Goal: Task Accomplishment & Management: Use online tool/utility

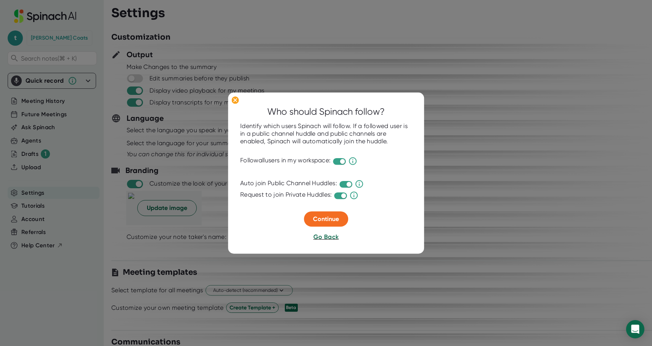
scroll to position [954, 0]
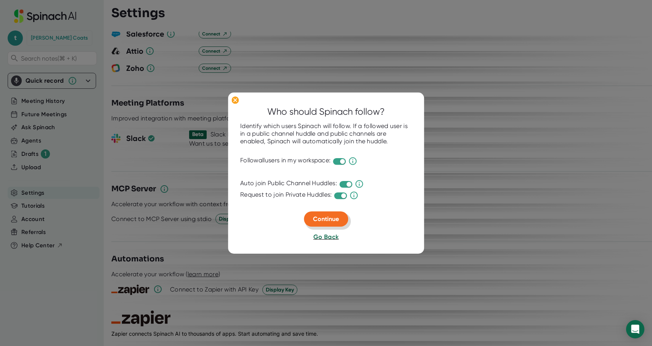
click at [331, 224] on button "Continue" at bounding box center [326, 219] width 44 height 15
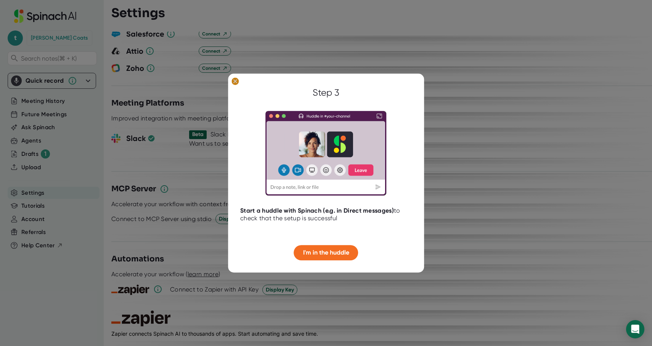
click at [234, 82] on icon at bounding box center [235, 81] width 3 height 3
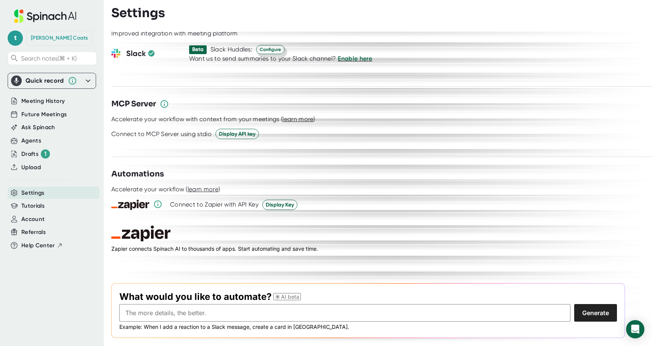
scroll to position [1071, 0]
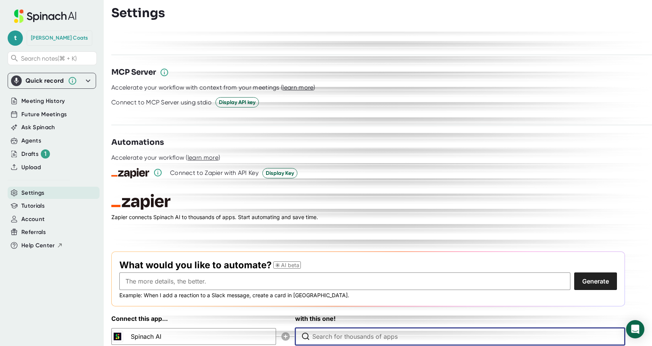
click at [336, 328] on input "Type to search for an app to connect" at bounding box center [461, 336] width 299 height 17
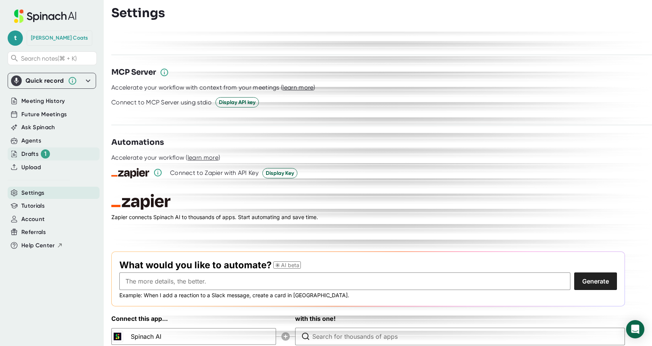
click at [34, 156] on div "Drafts 1" at bounding box center [35, 154] width 29 height 9
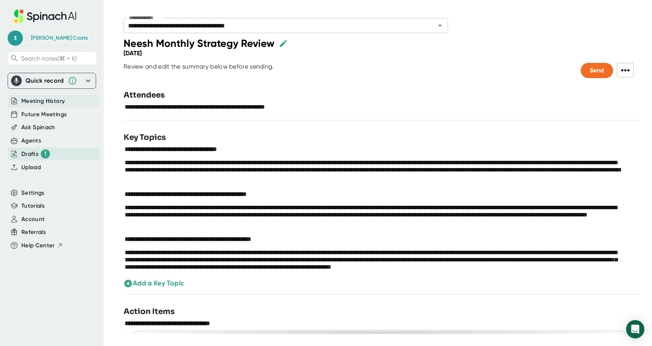
click at [45, 100] on span "Meeting History" at bounding box center [42, 101] width 43 height 9
